Goal: Transaction & Acquisition: Purchase product/service

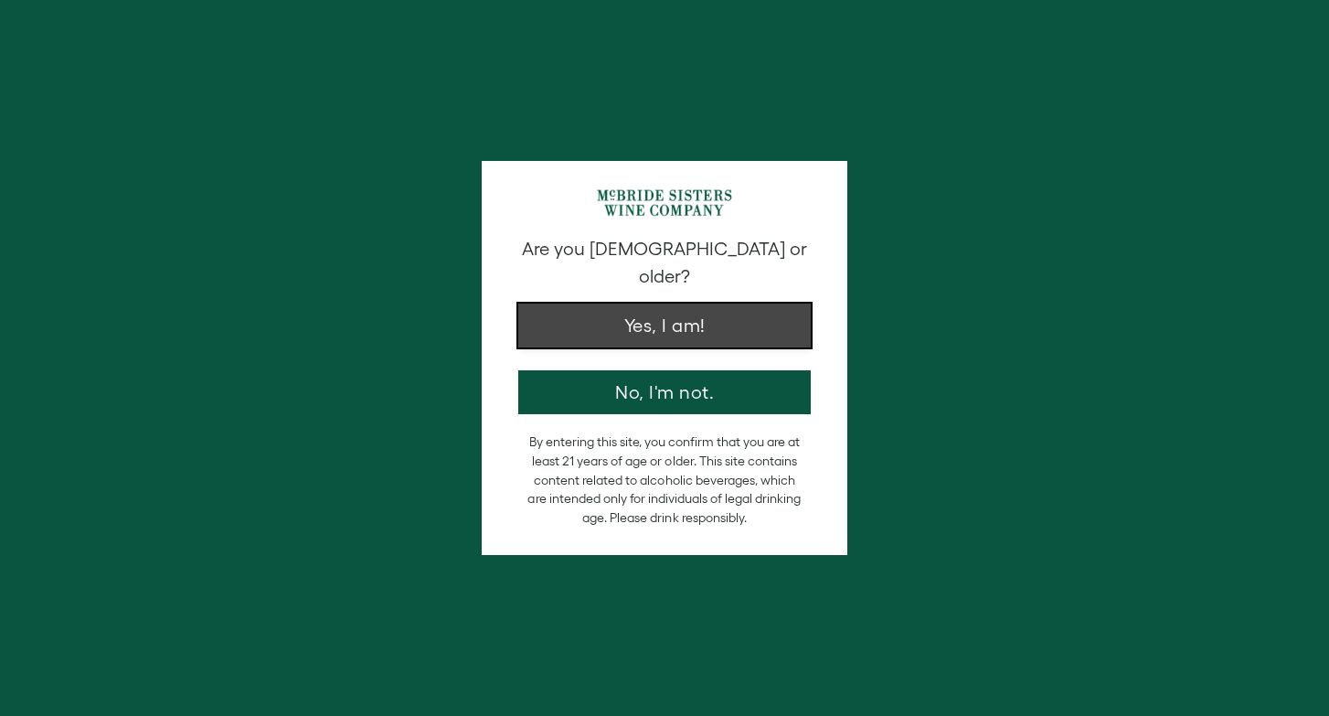
click at [747, 303] on button "Yes, I am!" at bounding box center [664, 325] width 292 height 44
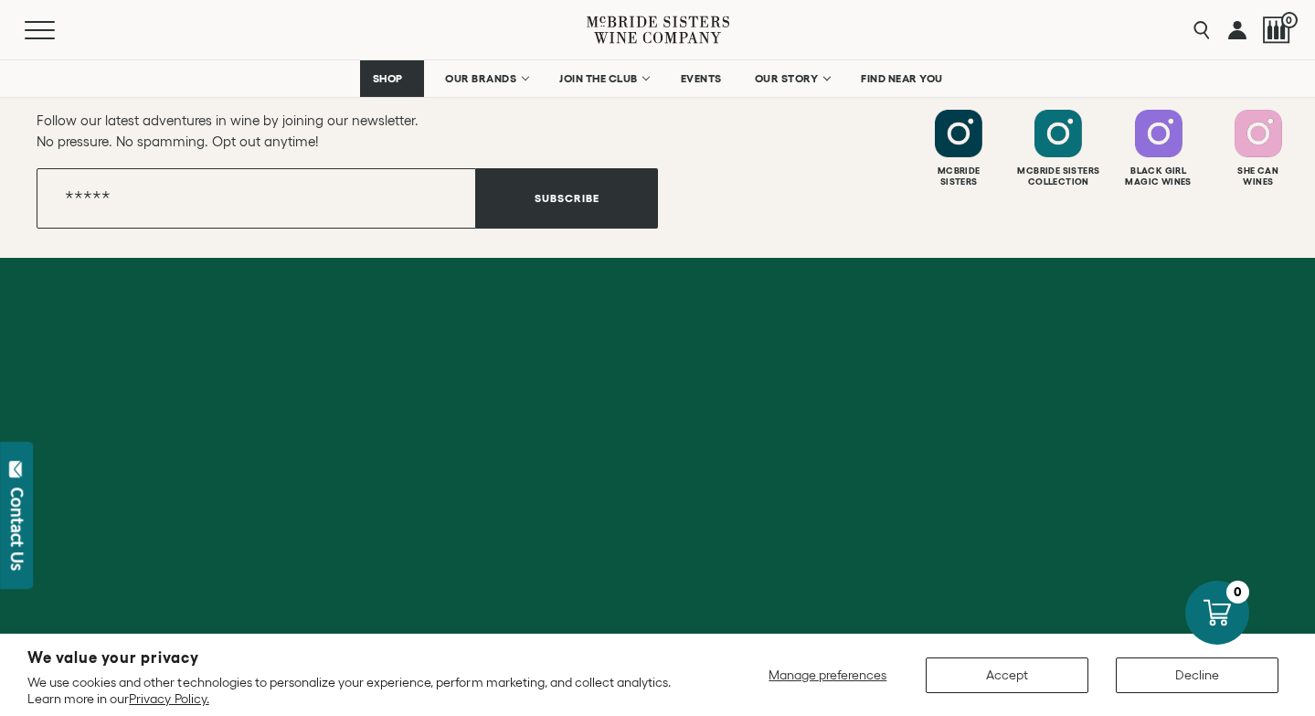
scroll to position [3382, 0]
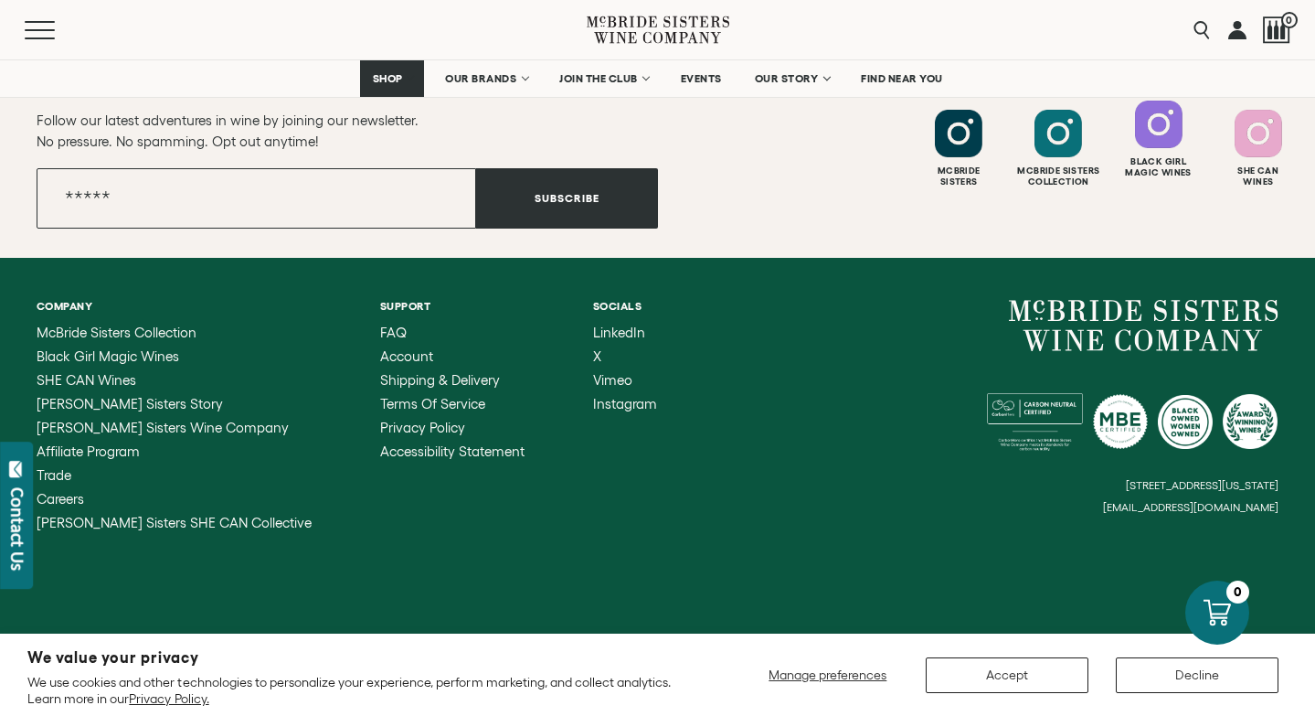
click at [1135, 148] on div at bounding box center [1159, 125] width 48 height 48
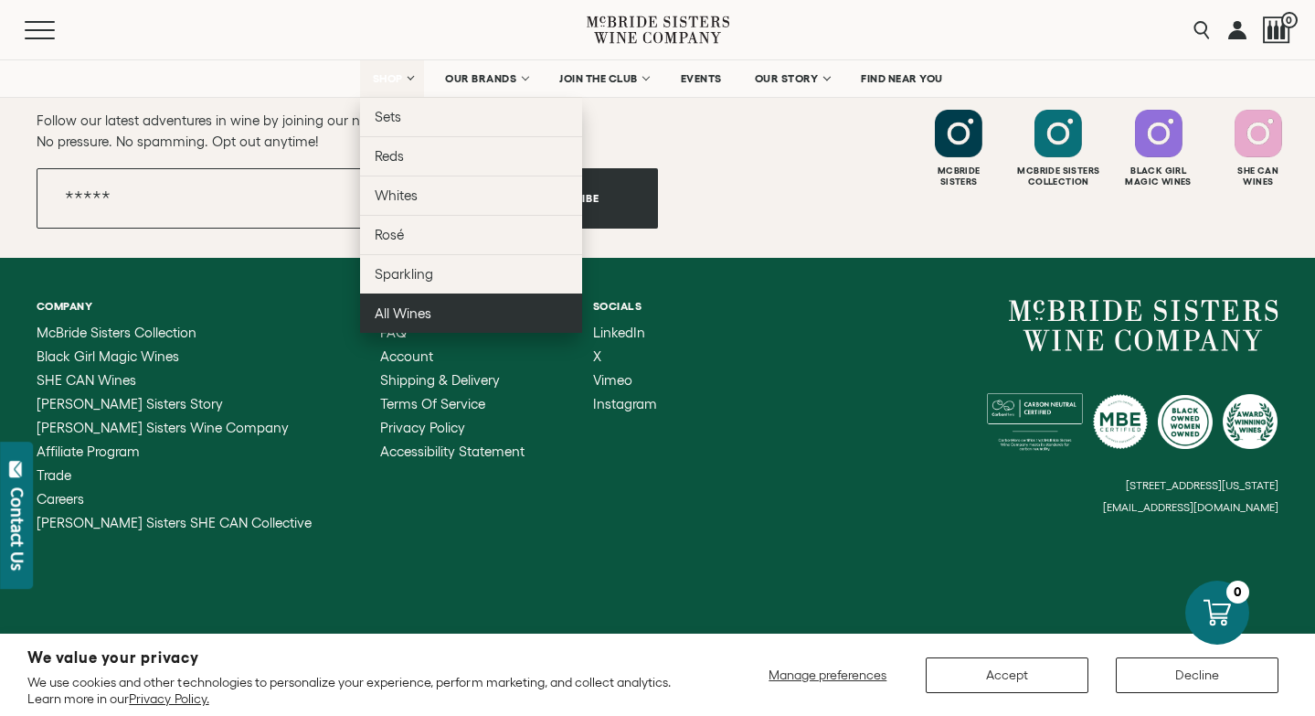
click at [375, 321] on span "All Wines" at bounding box center [403, 313] width 57 height 16
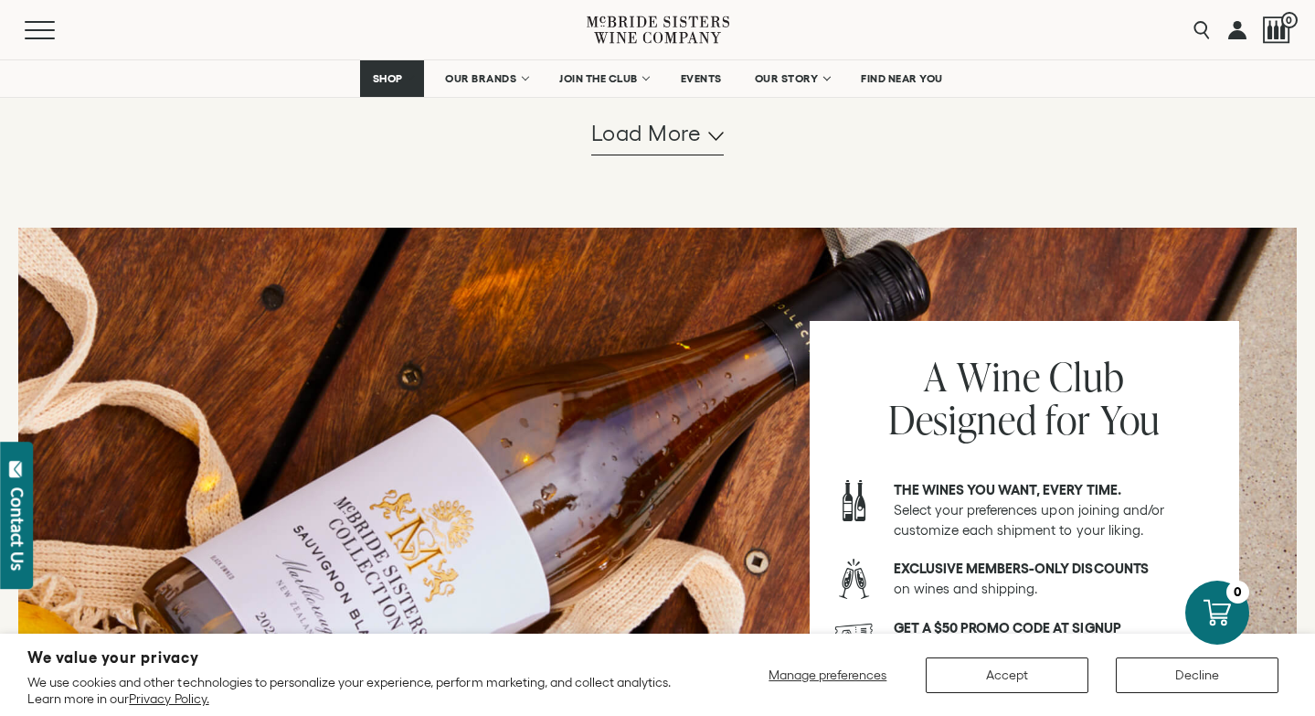
scroll to position [2119, 0]
